Goal: Transaction & Acquisition: Subscribe to service/newsletter

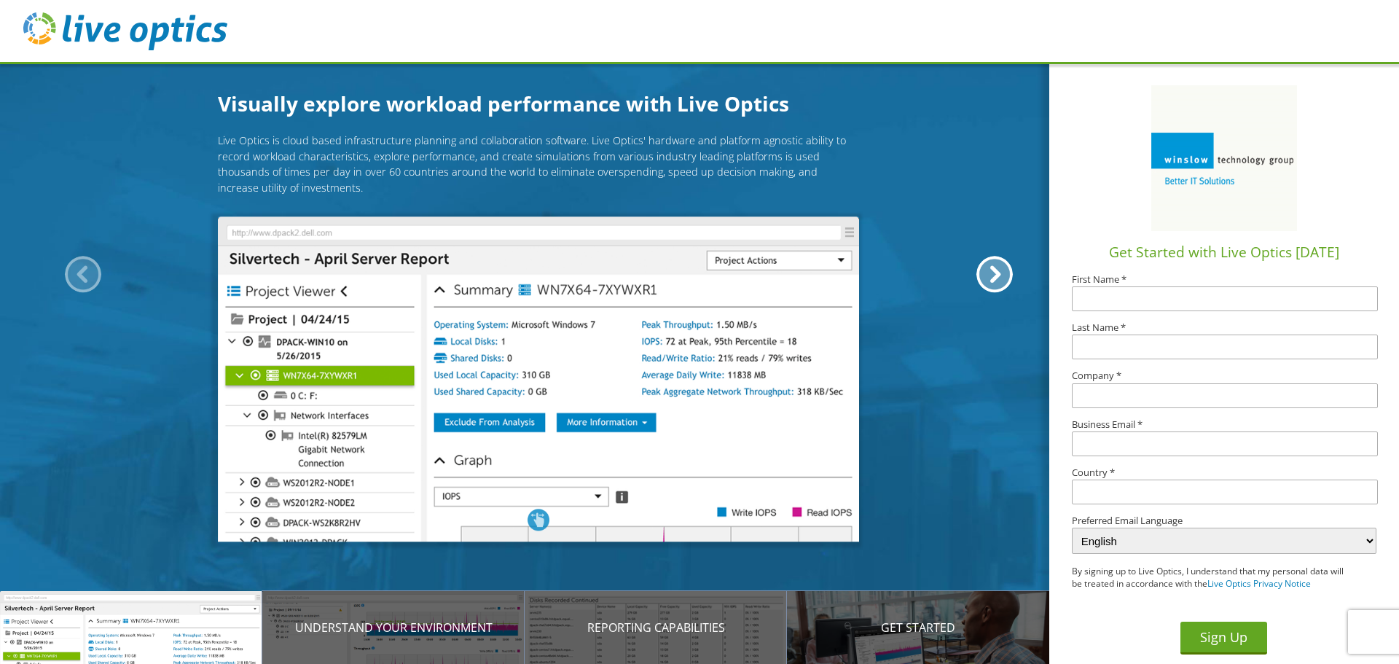
click at [1182, 306] on input "text" at bounding box center [1225, 298] width 306 height 25
type input "Colton"
type input "[PERSON_NAME]"
type input "[EMAIL_ADDRESS][DOMAIN_NAME]"
type input "[GEOGRAPHIC_DATA]"
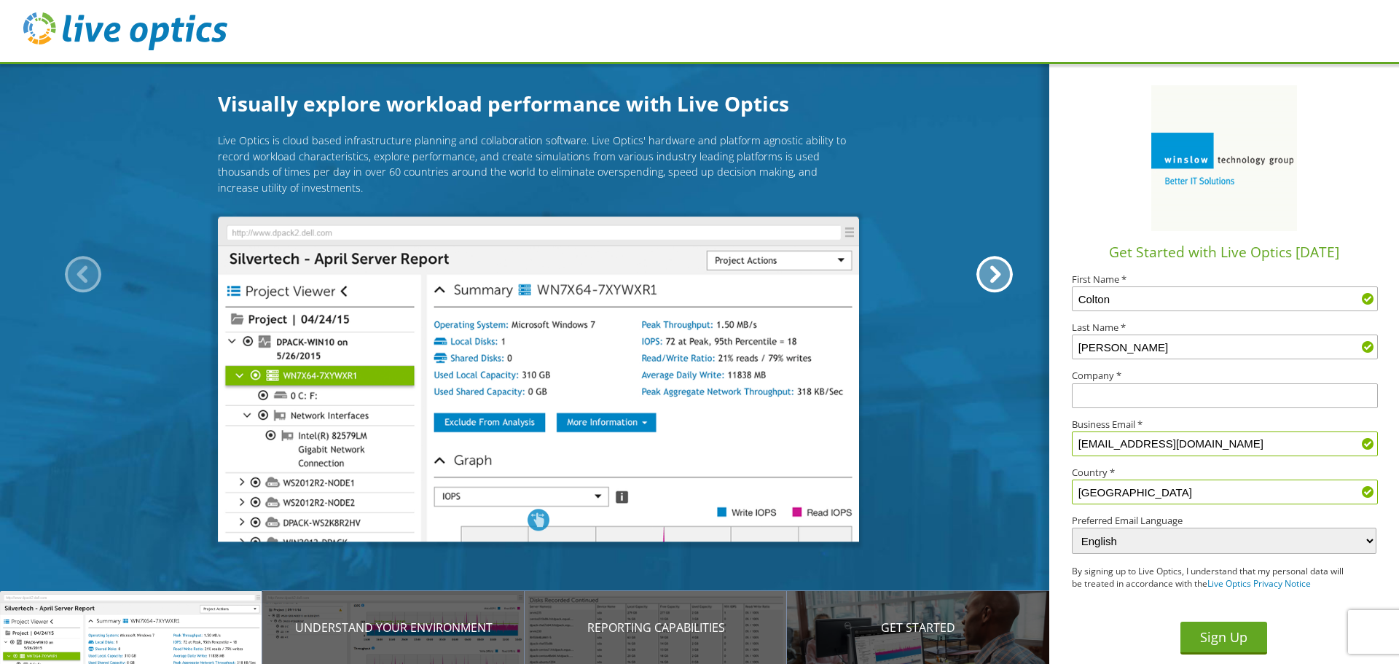
drag, startPoint x: 1231, startPoint y: 447, endPoint x: 1032, endPoint y: 423, distance: 200.3
click at [1034, 423] on div "Visually explore workload performance with Live Optics Live Optics is cloud bas…" at bounding box center [699, 332] width 1399 height 664
type input "[EMAIL_ADDRESS][DOMAIN_NAME]"
click at [1128, 402] on input "text" at bounding box center [1225, 395] width 306 height 25
type input "City of [GEOGRAPHIC_DATA]"
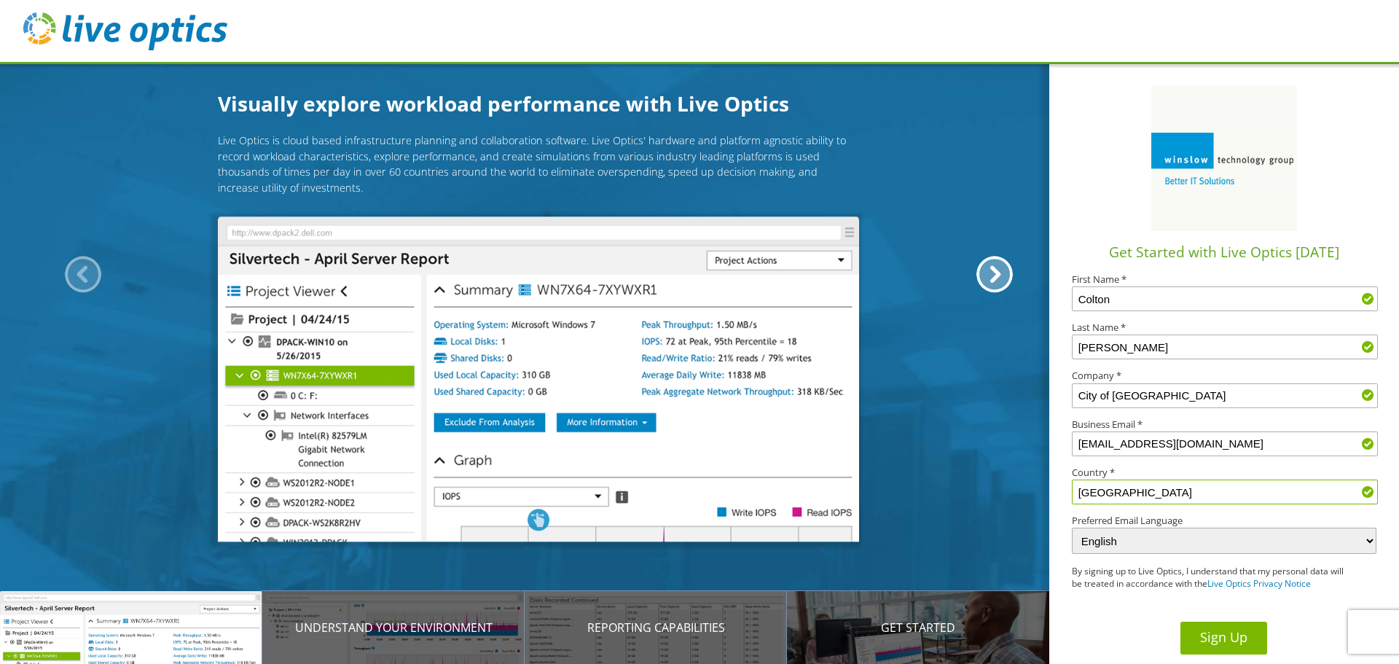
click at [1225, 632] on button "Sign Up" at bounding box center [1223, 637] width 87 height 33
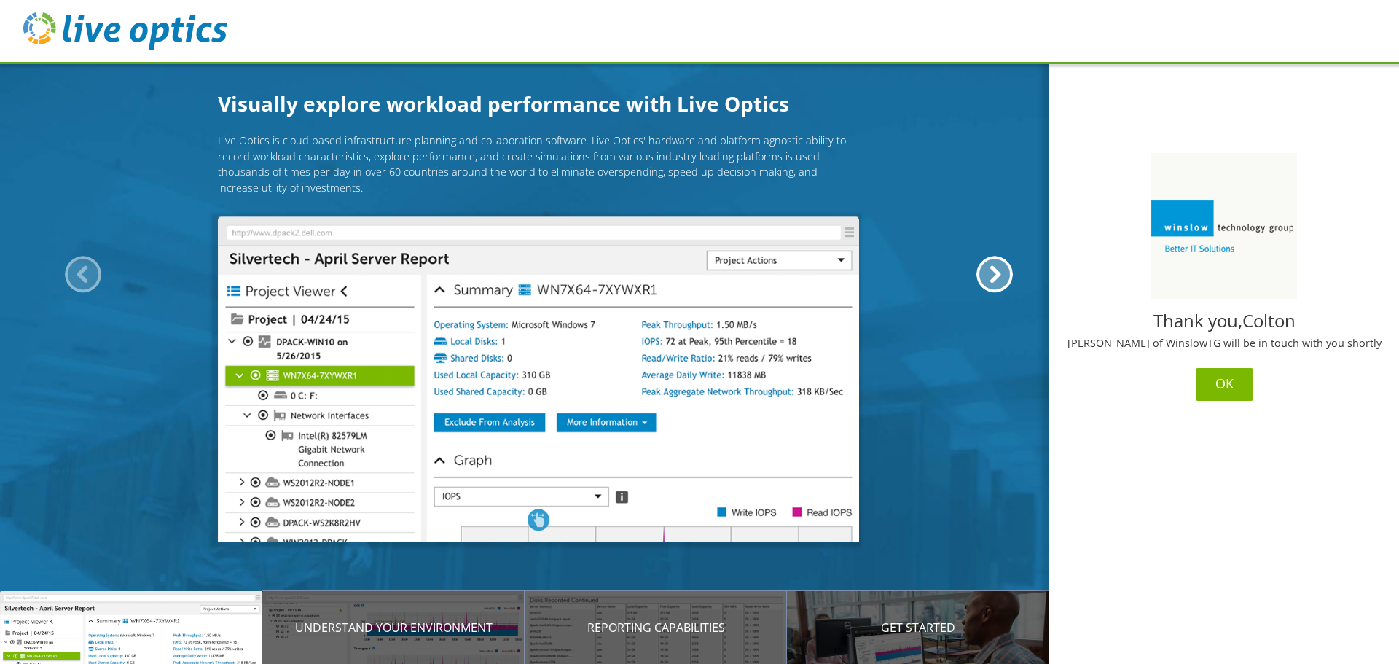
click at [1222, 384] on button "OK" at bounding box center [1224, 384] width 58 height 33
